Goal: Navigation & Orientation: Find specific page/section

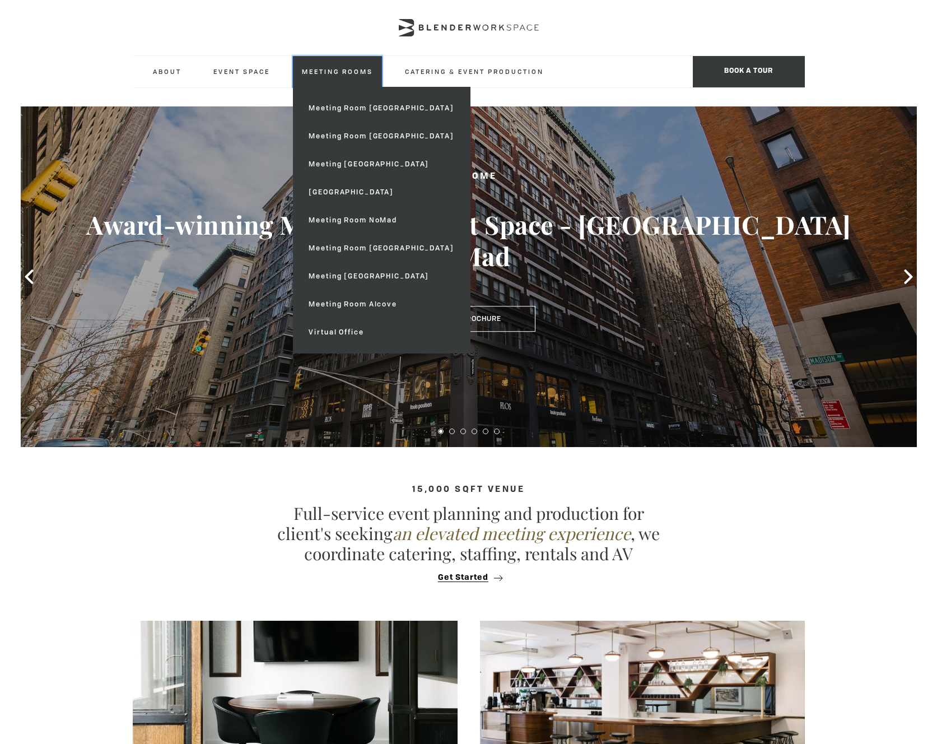
click at [329, 77] on link "Meeting Rooms" at bounding box center [337, 71] width 89 height 31
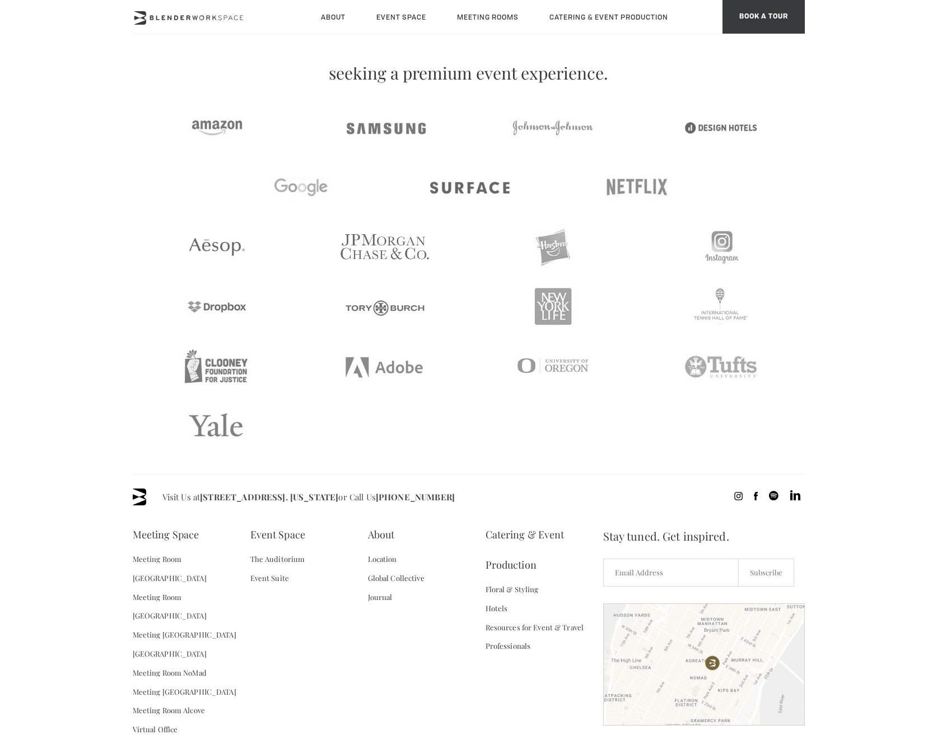
scroll to position [2126, 0]
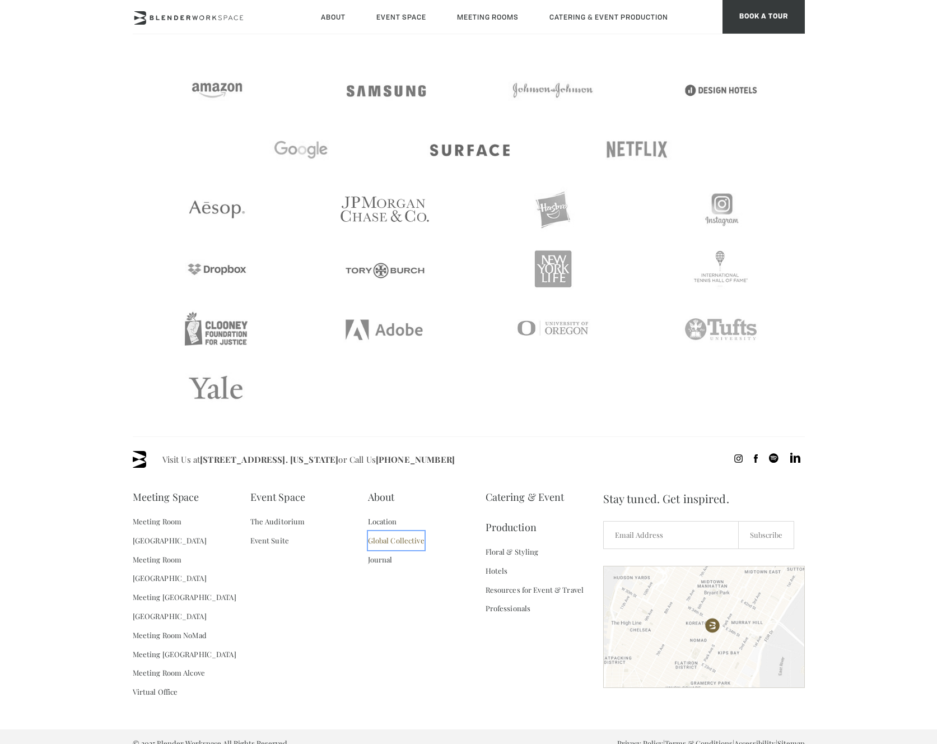
click at [417, 540] on link "Global Collective" at bounding box center [396, 540] width 57 height 19
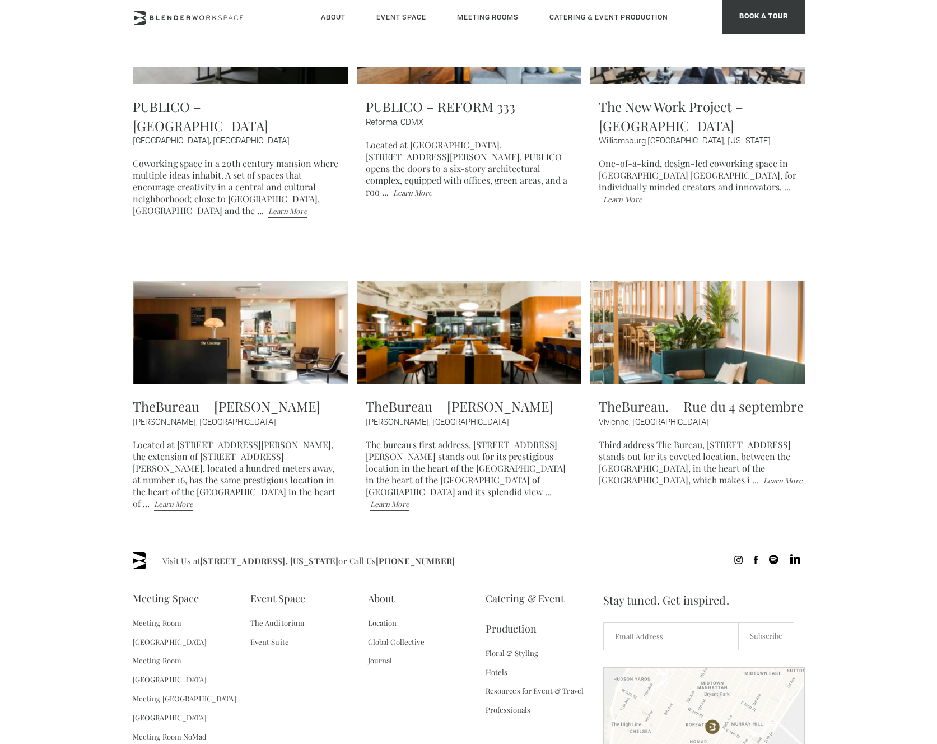
scroll to position [2316, 0]
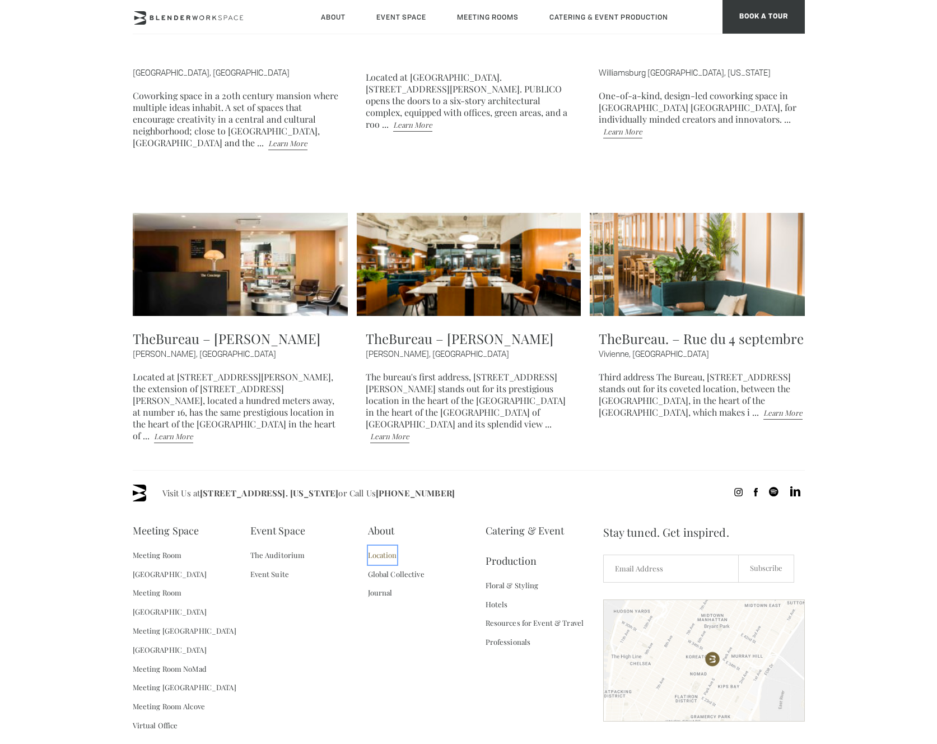
click at [385, 545] on link "Location" at bounding box center [382, 554] width 29 height 19
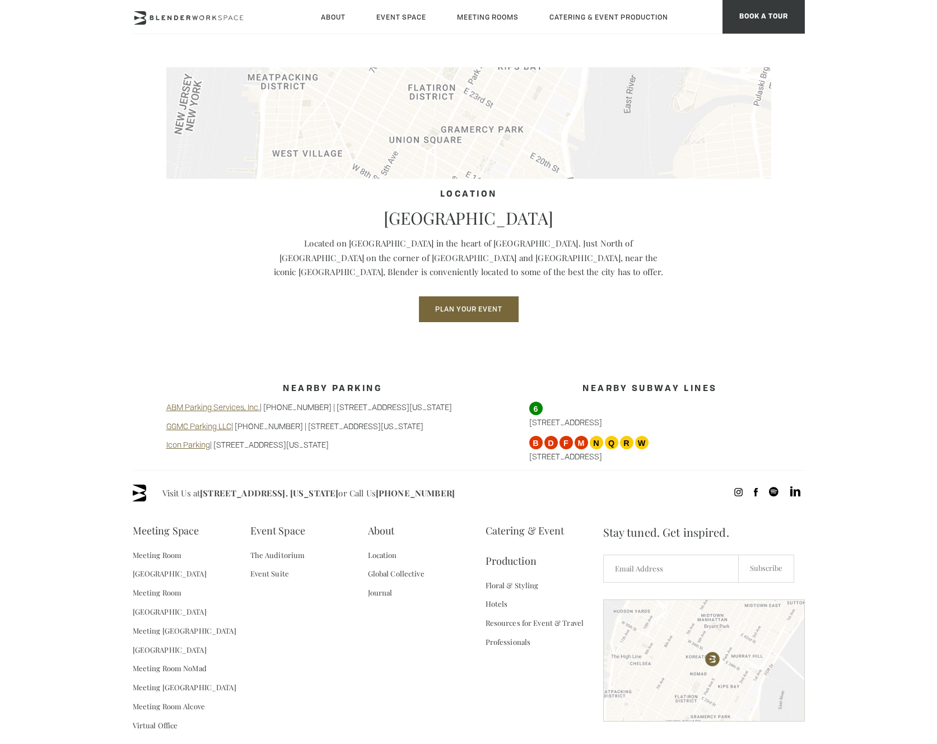
scroll to position [698, 0]
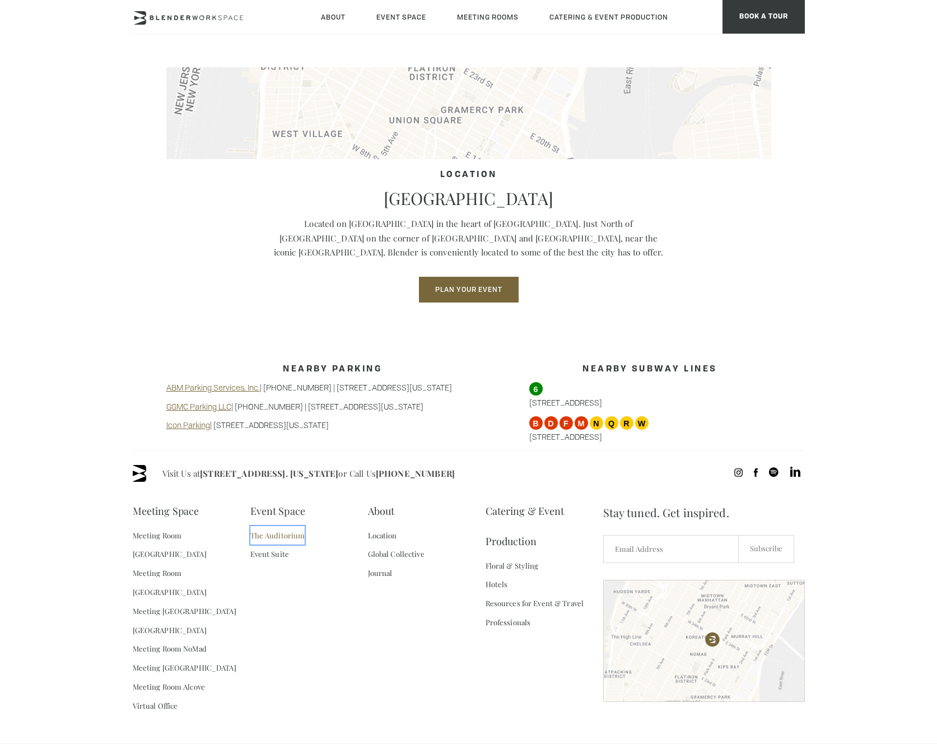
click at [291, 539] on link "The Auditorium" at bounding box center [277, 535] width 55 height 19
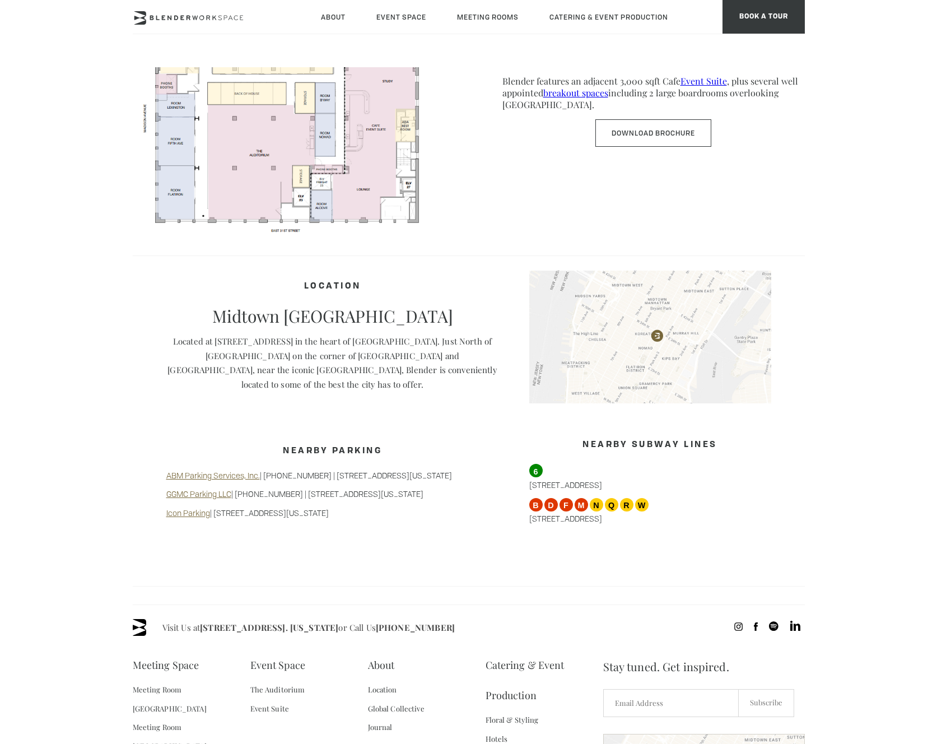
scroll to position [834, 0]
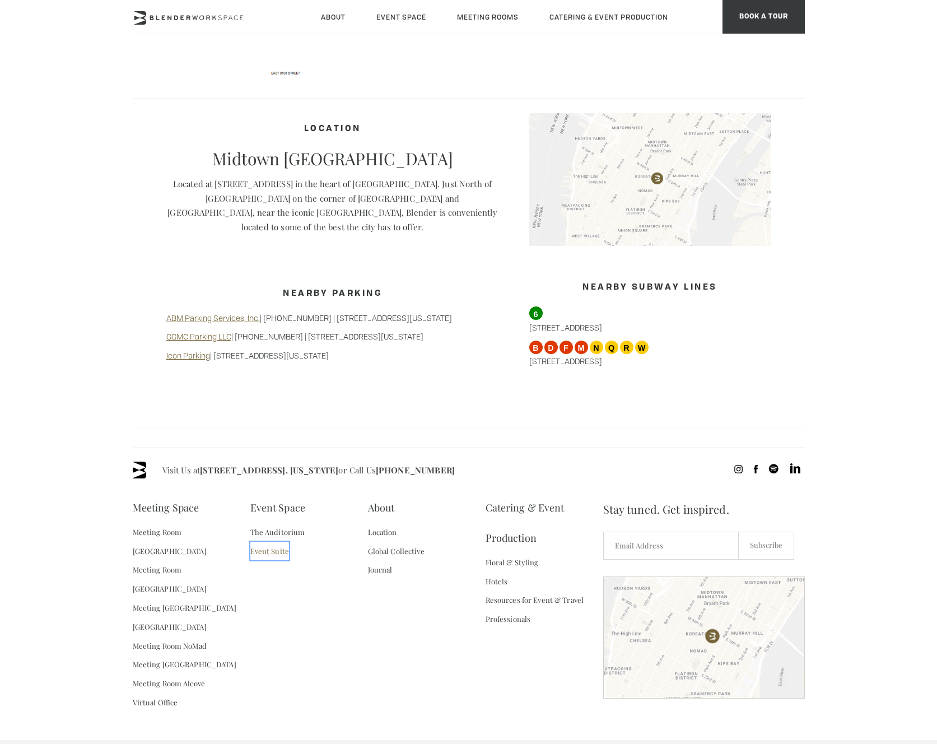
click at [276, 542] on link "Event Suite" at bounding box center [269, 551] width 39 height 19
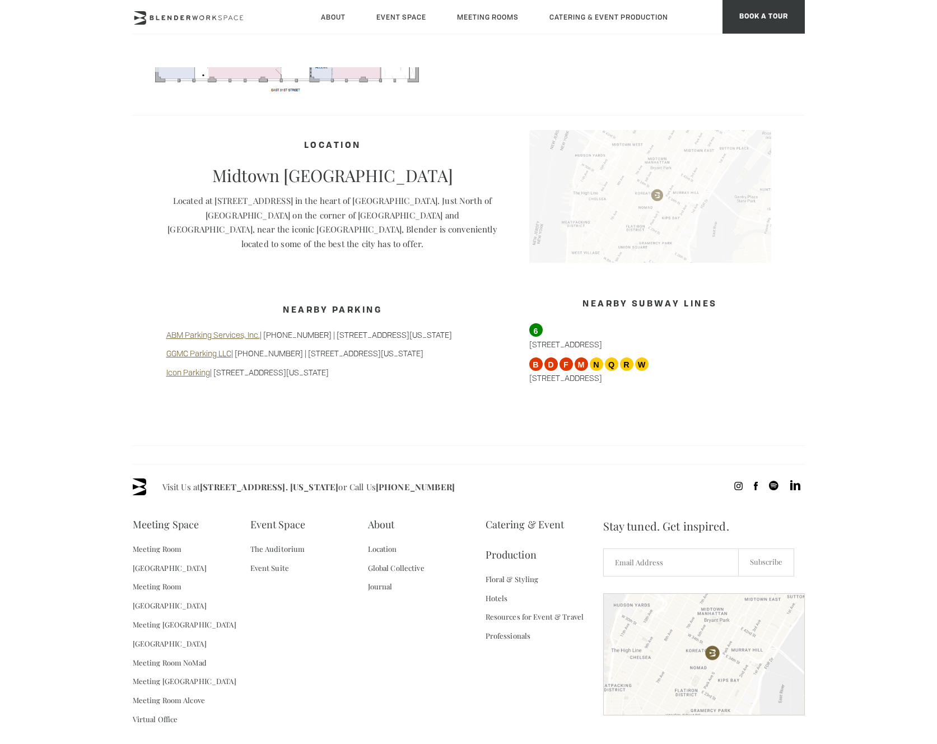
scroll to position [834, 0]
